Goal: Transaction & Acquisition: Purchase product/service

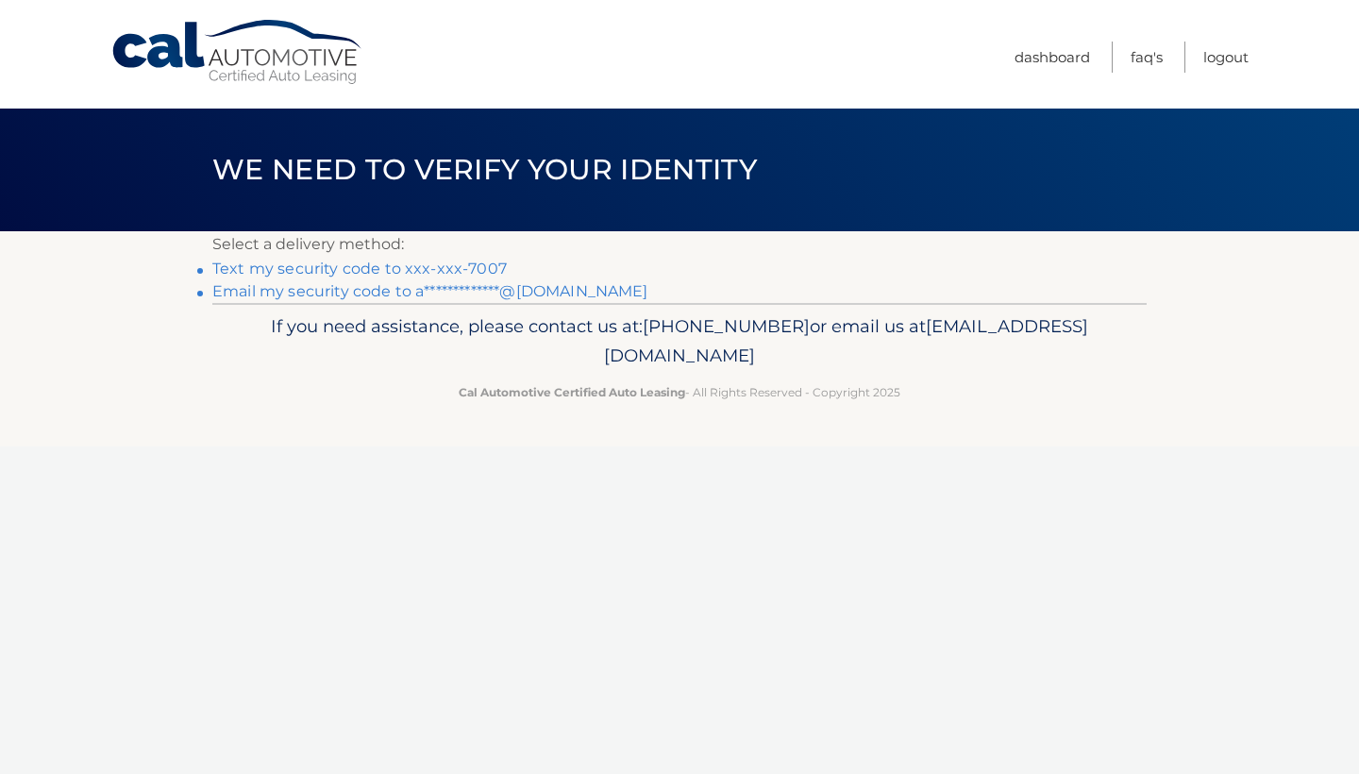
click at [465, 262] on link "Text my security code to xxx-xxx-7007" at bounding box center [359, 269] width 294 height 18
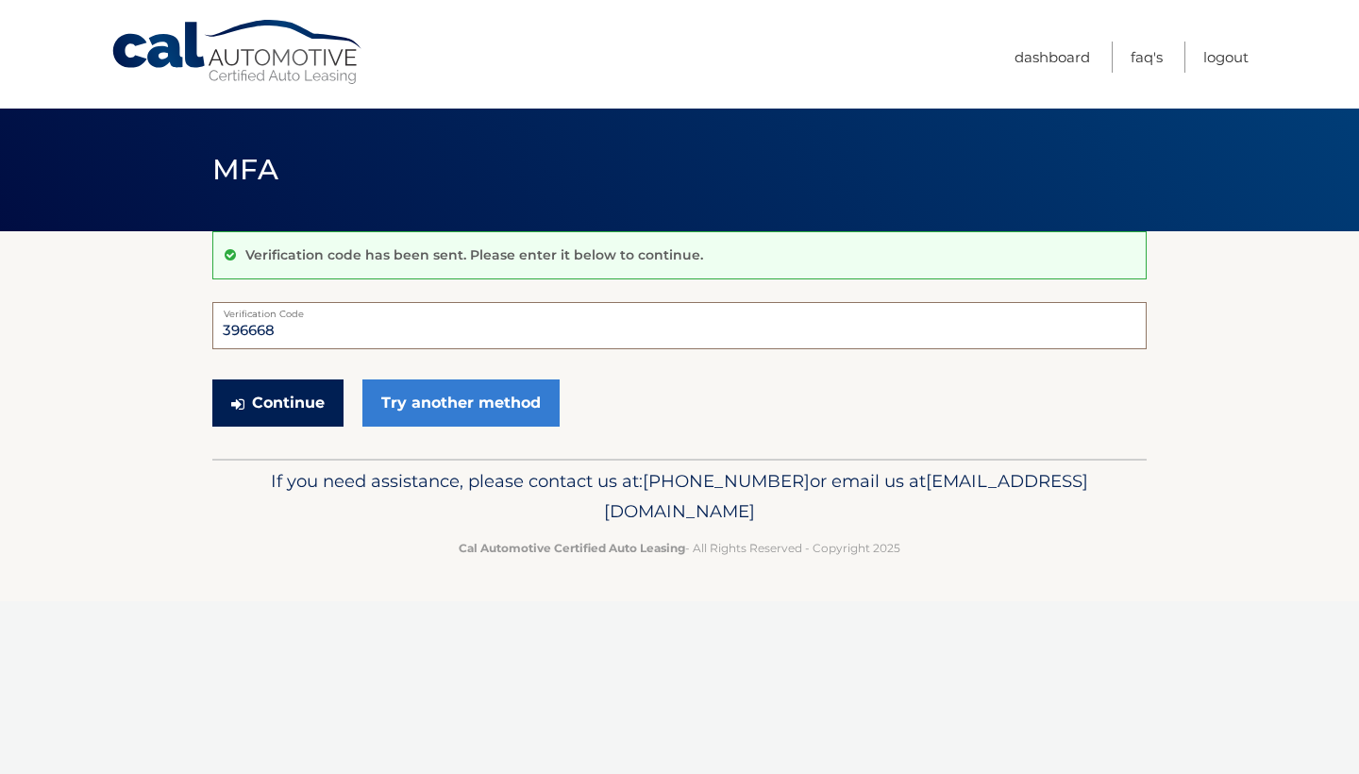
type input "396668"
click at [325, 408] on button "Continue" at bounding box center [277, 402] width 131 height 47
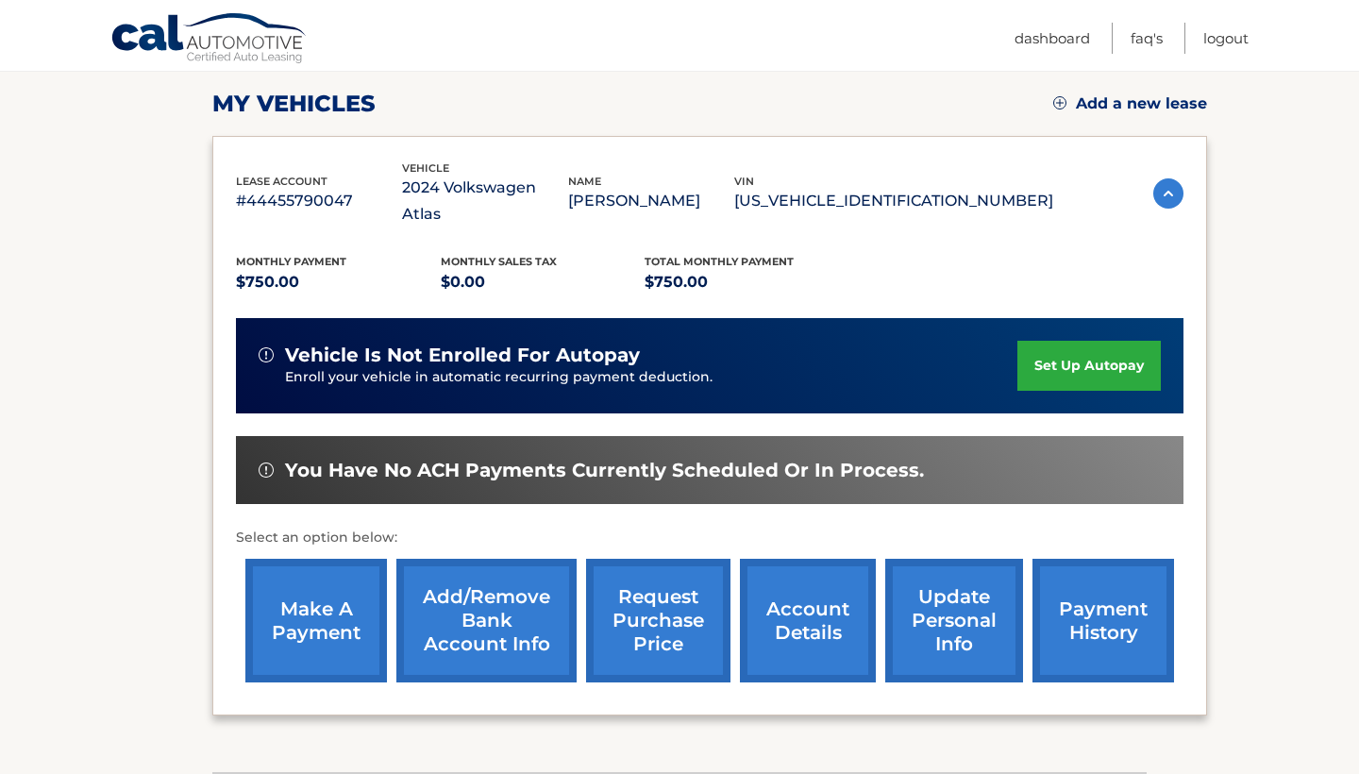
scroll to position [253, 0]
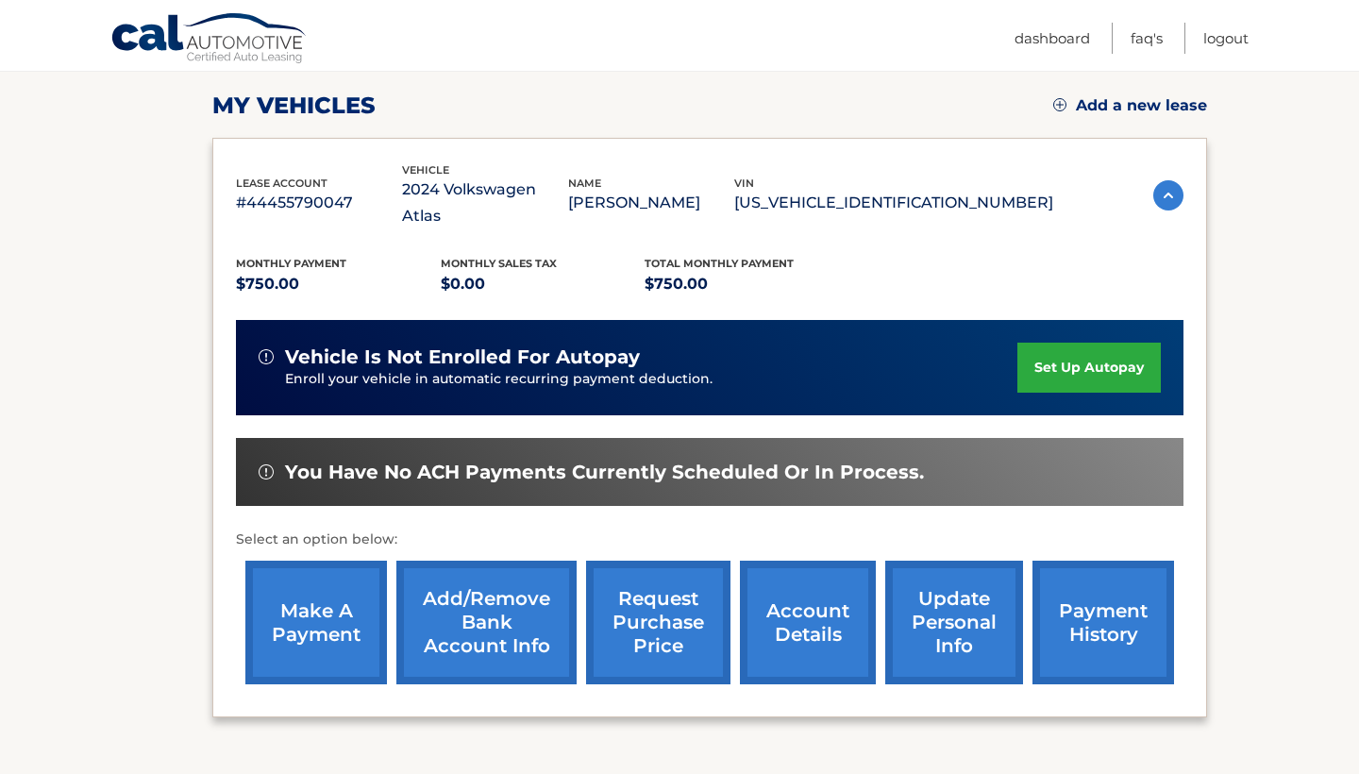
click at [297, 587] on link "make a payment" at bounding box center [316, 623] width 142 height 124
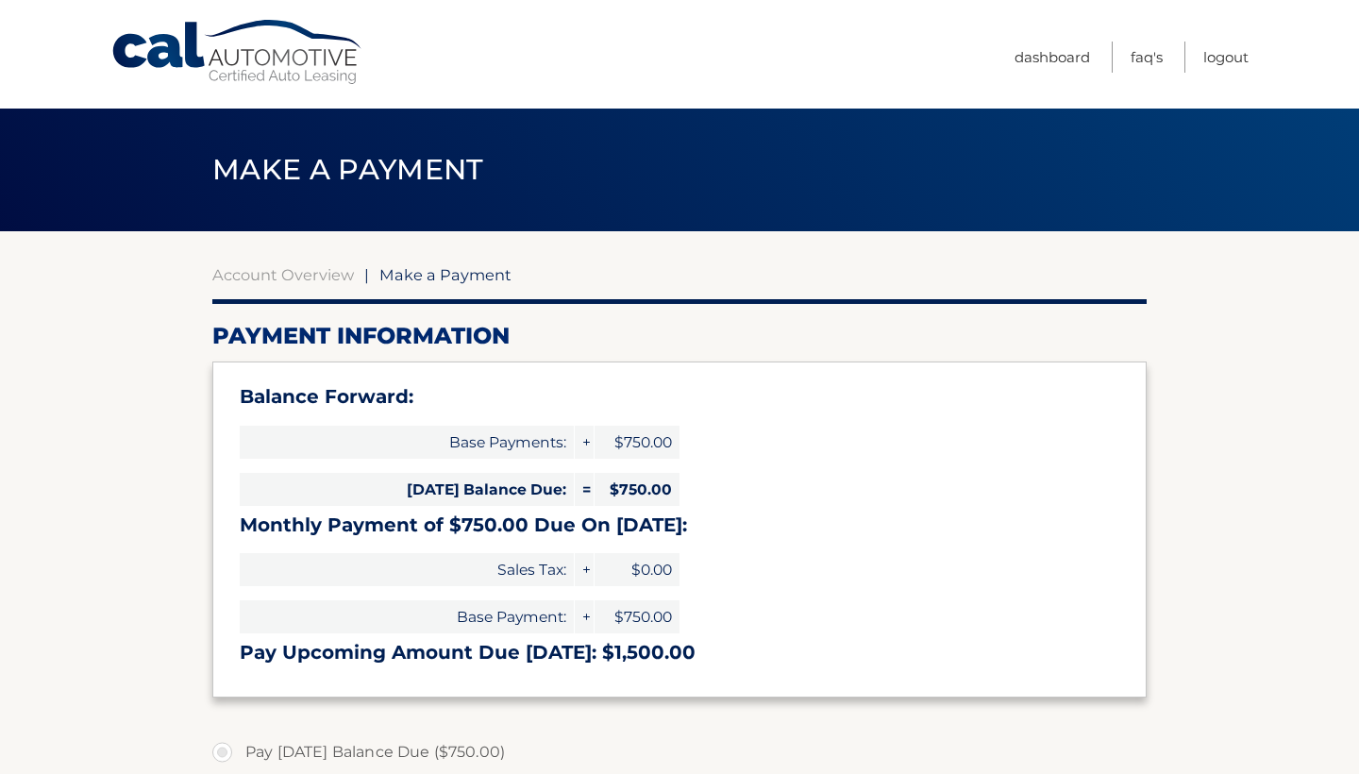
select select "MGM1M2NhMDYtM2VmMC00MDRjLTg0NmItZGI0MTFiMjE2ZmQ0"
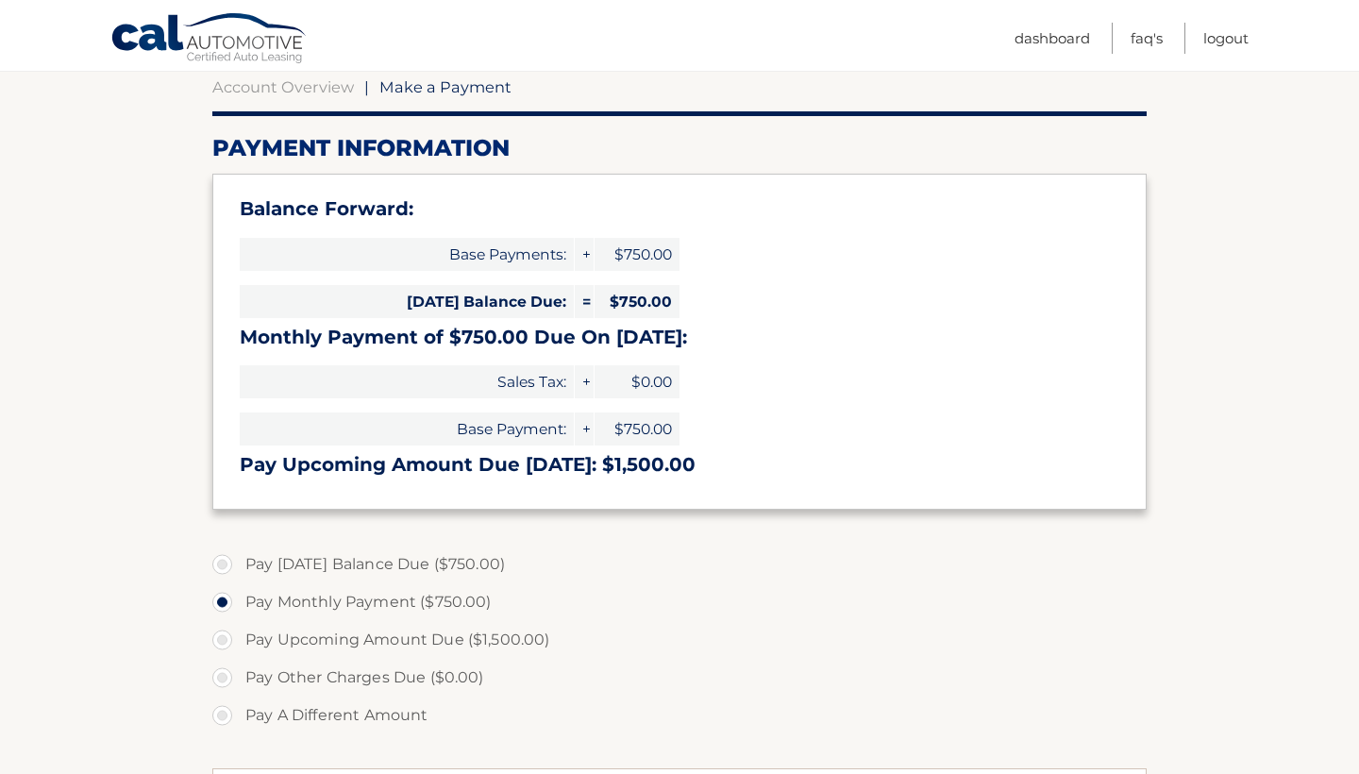
scroll to position [199, 0]
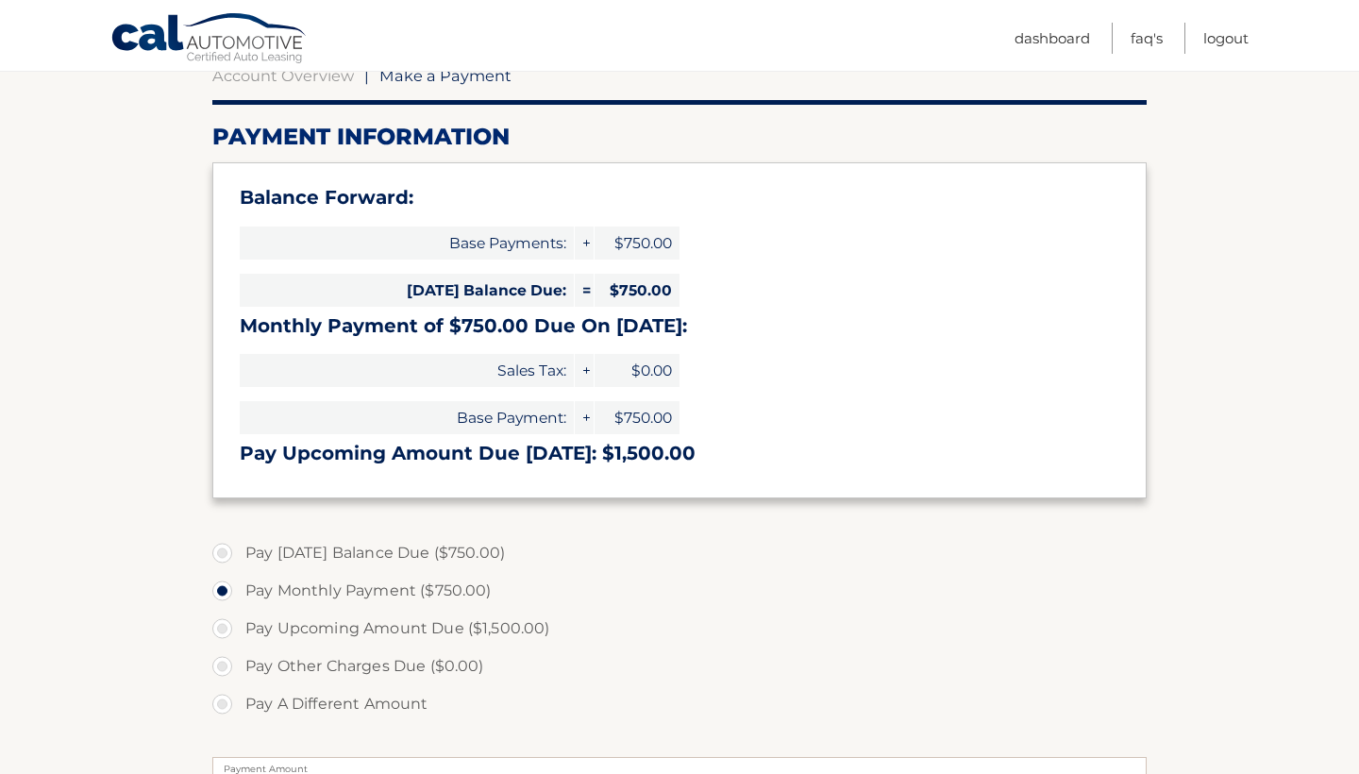
click at [222, 547] on label "Pay Today's Balance Due ($750.00)" at bounding box center [679, 553] width 934 height 38
click at [222, 547] on input "Pay Today's Balance Due ($750.00)" at bounding box center [229, 549] width 19 height 30
radio input "true"
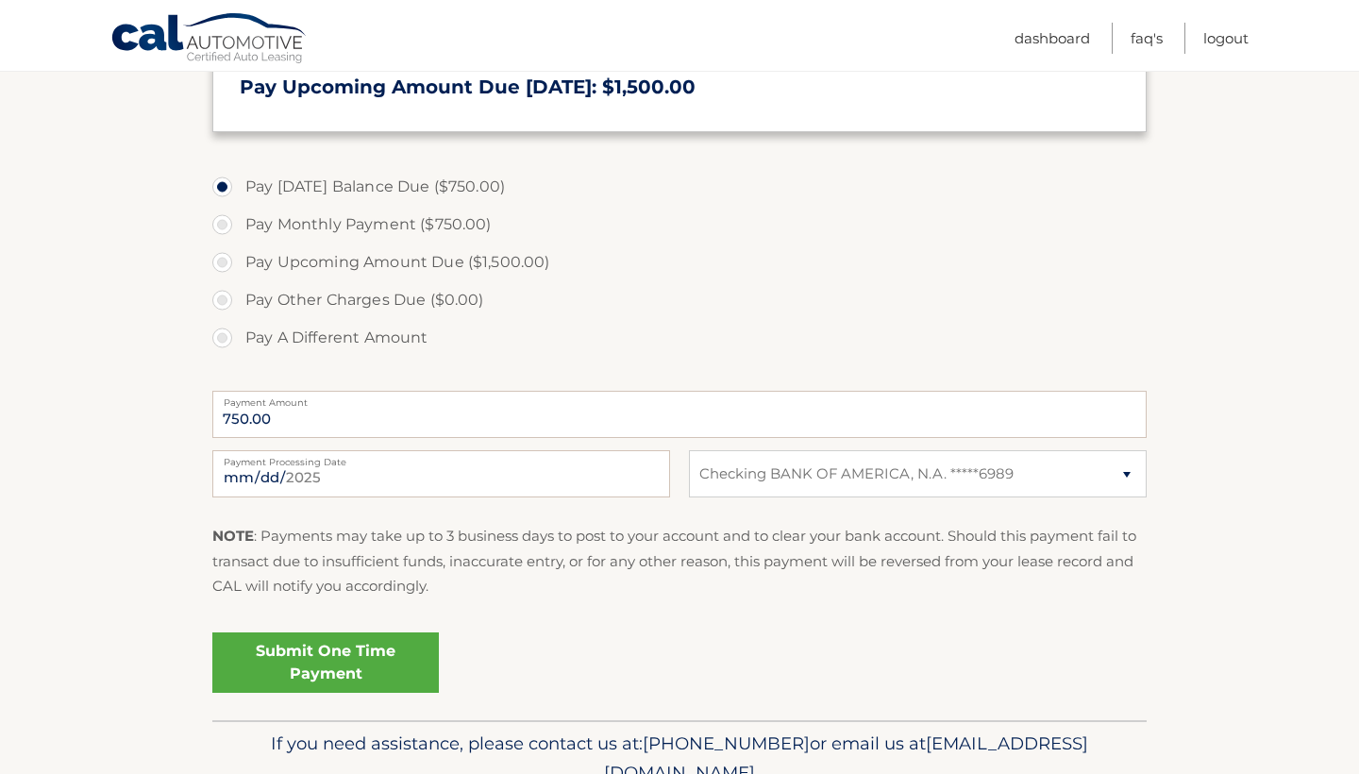
scroll to position [612, 0]
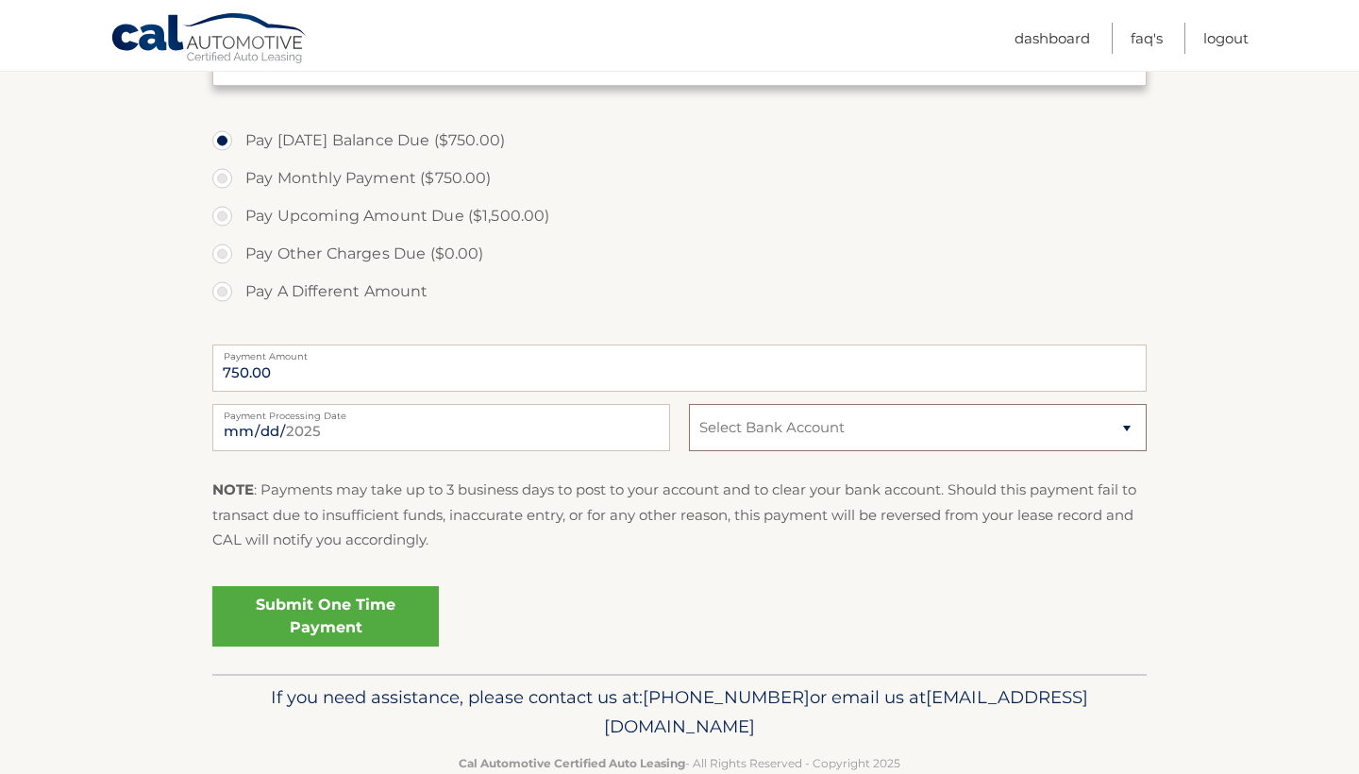
select select "MGM1M2NhMDYtM2VmMC00MDRjLTg0NmItZGI0MTFiMjE2ZmQ0"
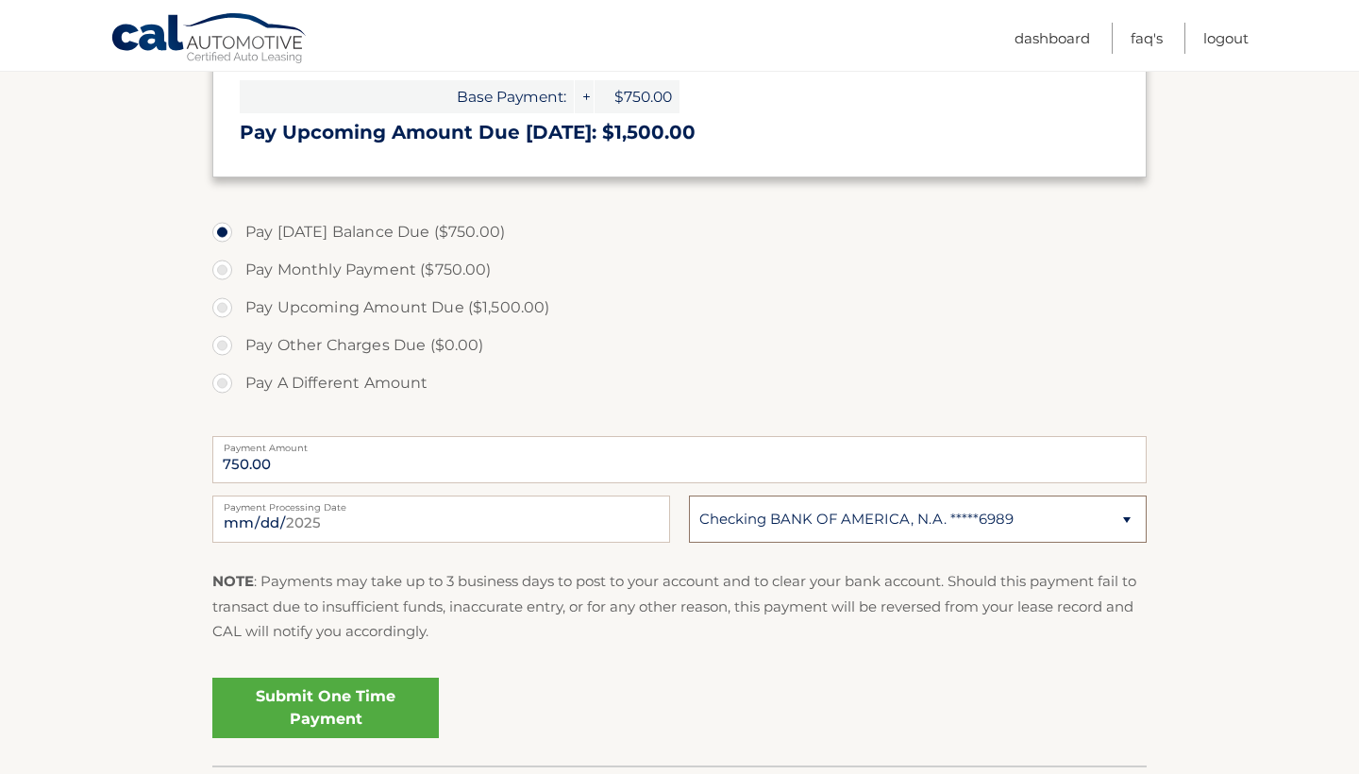
scroll to position [555, 0]
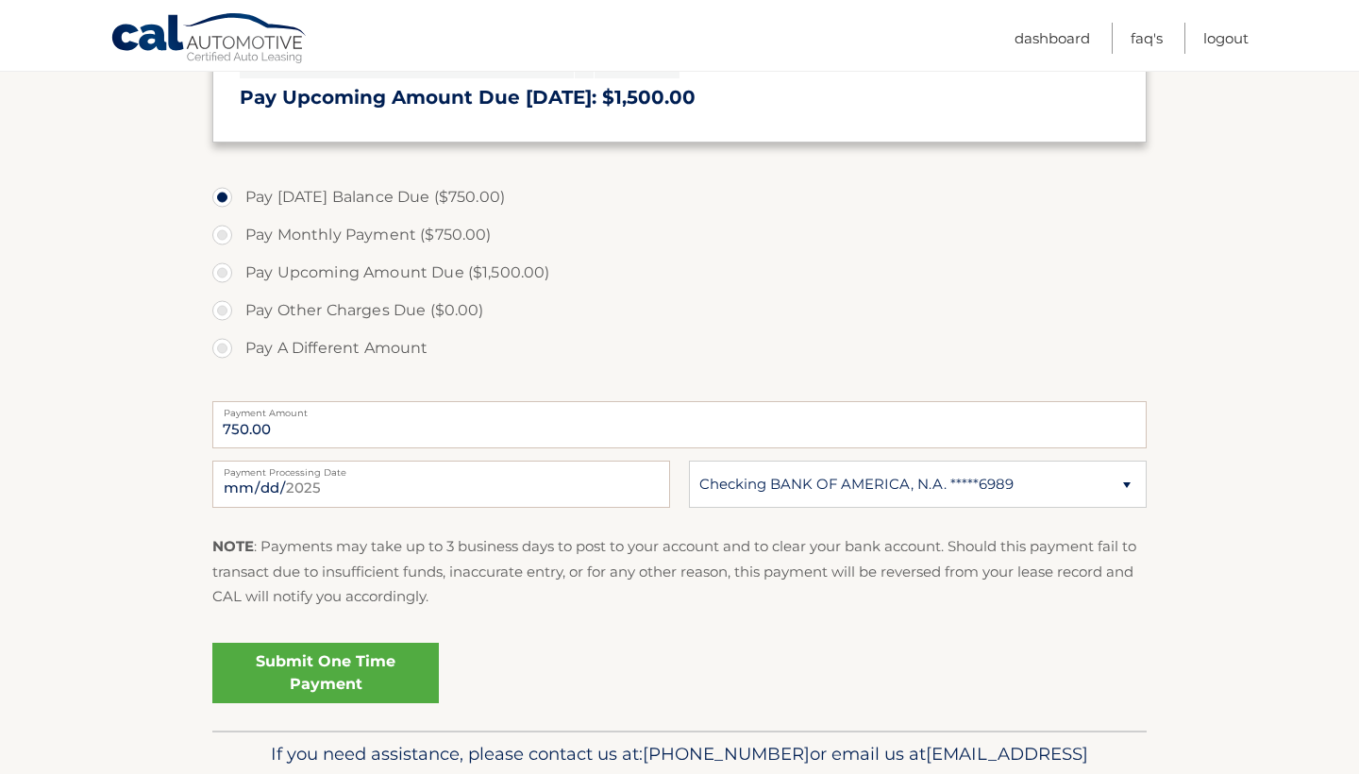
click at [366, 654] on link "Submit One Time Payment" at bounding box center [325, 673] width 226 height 60
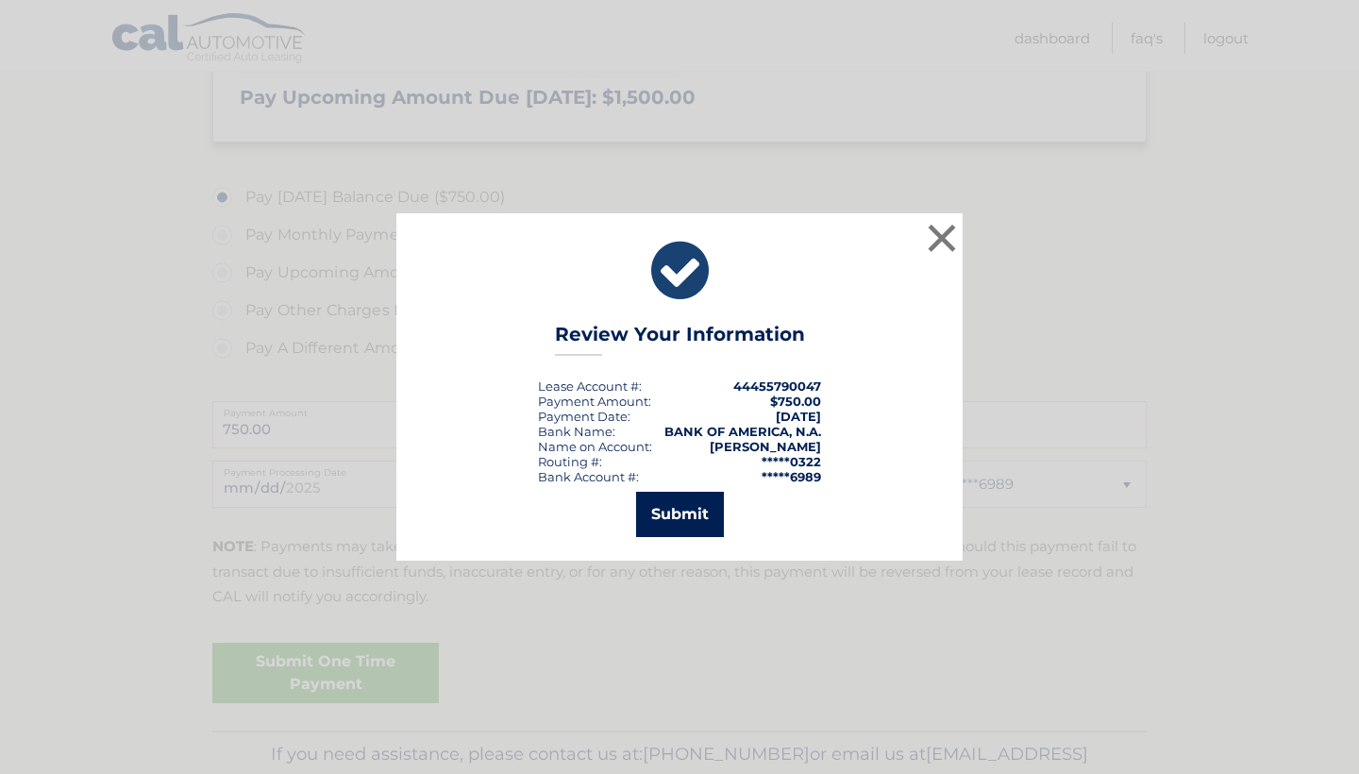
click at [683, 517] on button "Submit" at bounding box center [680, 514] width 88 height 45
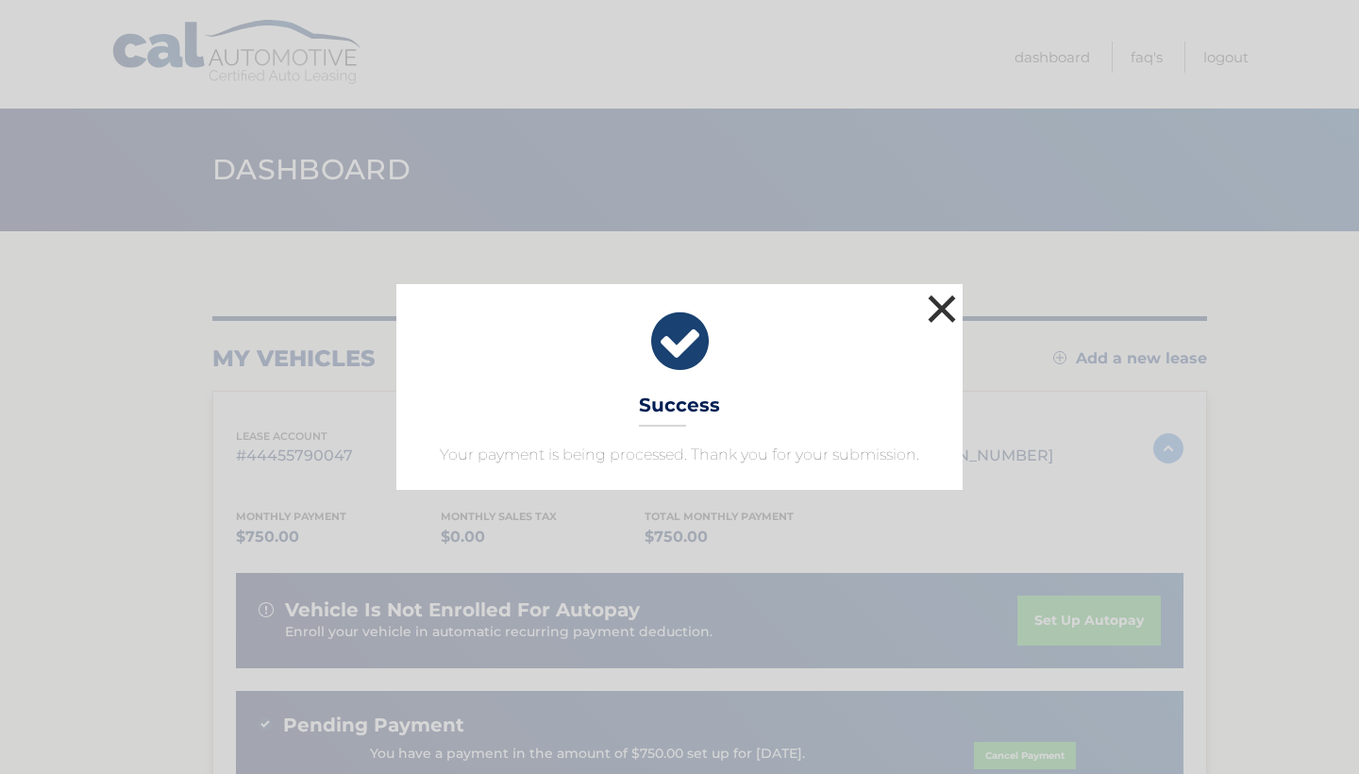
click at [946, 316] on button "×" at bounding box center [942, 309] width 38 height 38
